Goal: Information Seeking & Learning: Learn about a topic

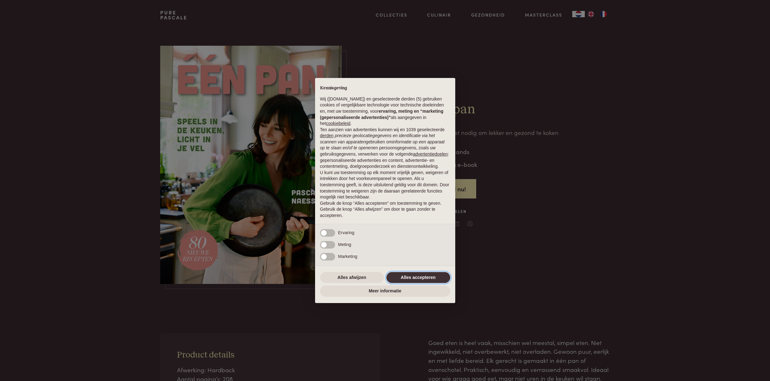
click at [416, 281] on button "Alles accepteren" at bounding box center [419, 277] width 64 height 11
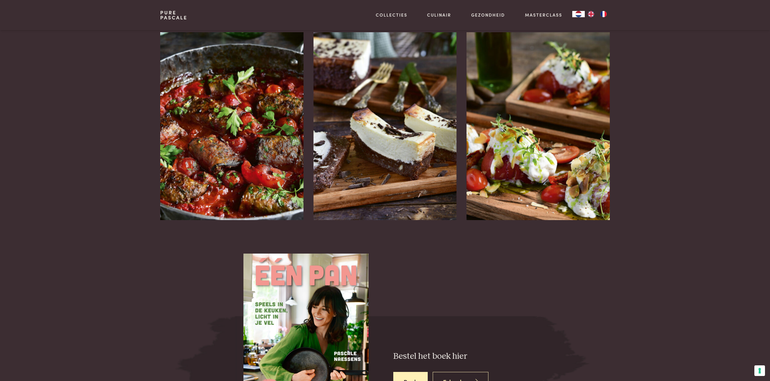
scroll to position [836, 0]
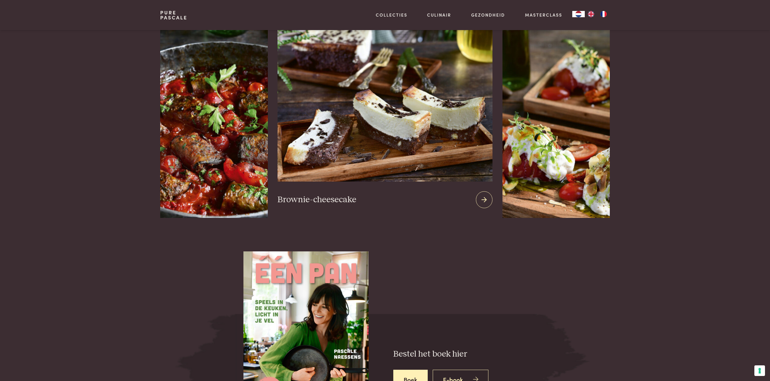
click at [325, 117] on img at bounding box center [385, 105] width 215 height 151
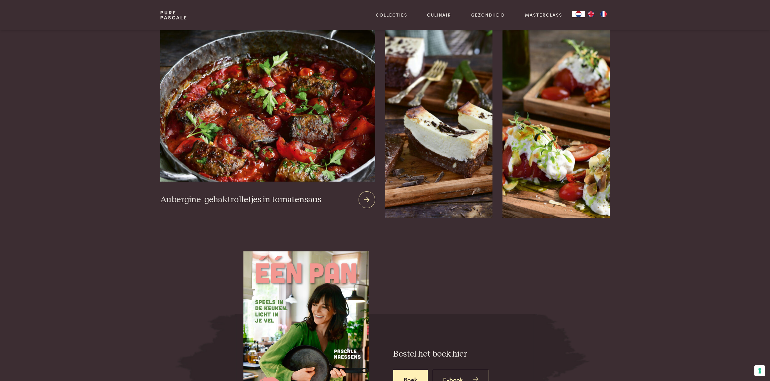
click at [218, 137] on img at bounding box center [267, 105] width 215 height 151
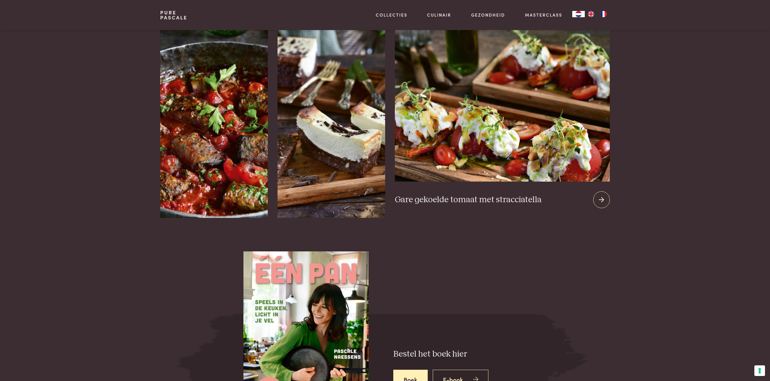
click at [566, 125] on img at bounding box center [502, 105] width 215 height 151
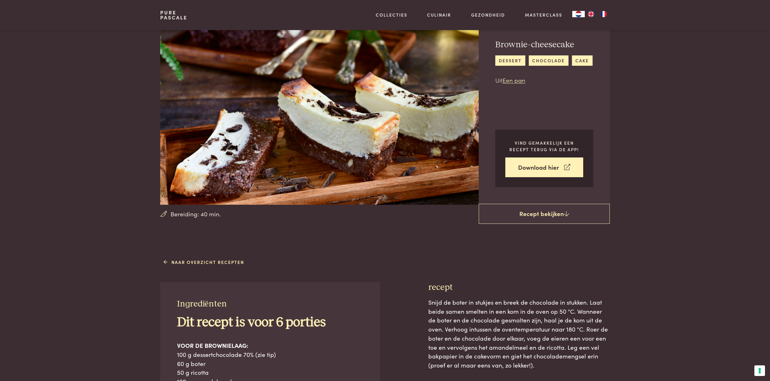
scroll to position [27, 0]
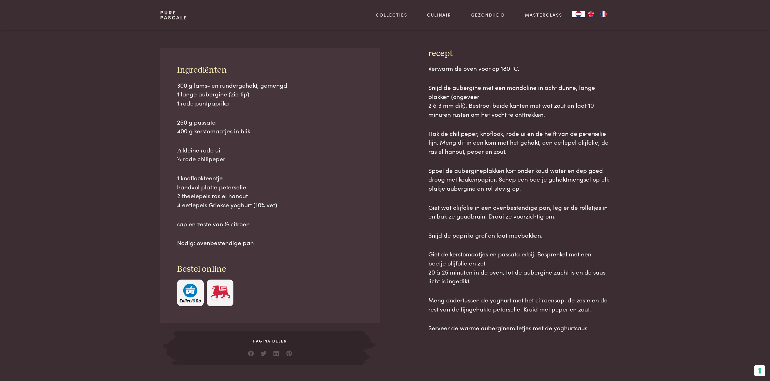
scroll to position [261, 0]
